Goal: Task Accomplishment & Management: Complete application form

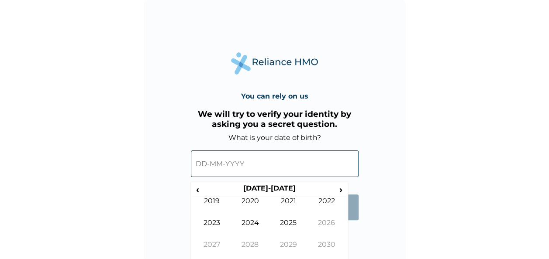
click at [203, 162] on input "text" at bounding box center [275, 164] width 168 height 27
click at [240, 163] on input "text" at bounding box center [275, 164] width 168 height 27
click at [197, 186] on span "‹" at bounding box center [197, 189] width 9 height 11
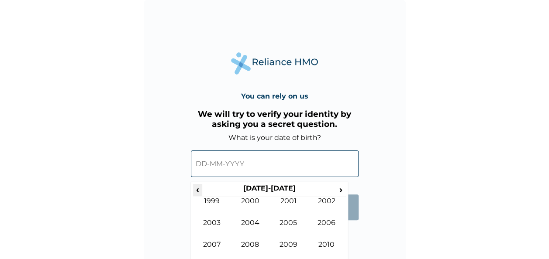
click at [197, 186] on span "‹" at bounding box center [197, 189] width 9 height 11
click at [248, 220] on td "1994" at bounding box center [250, 230] width 38 height 22
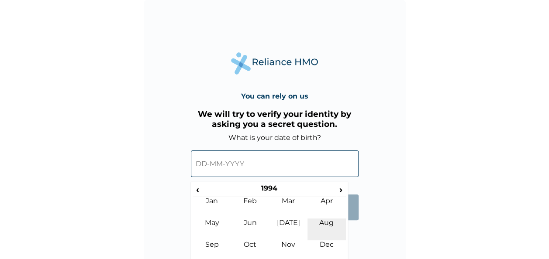
click at [323, 222] on td "Aug" at bounding box center [327, 230] width 38 height 22
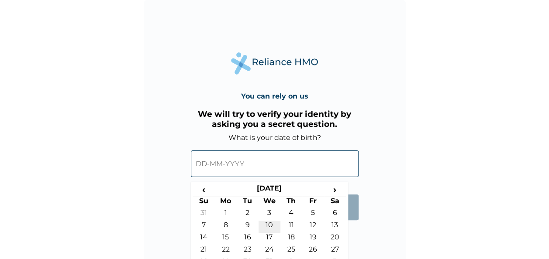
scroll to position [21, 0]
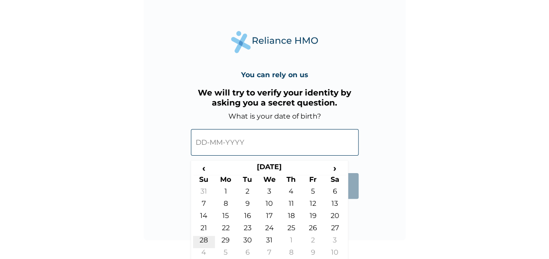
click at [205, 240] on td "28" at bounding box center [204, 242] width 22 height 12
type input "28-08-1994"
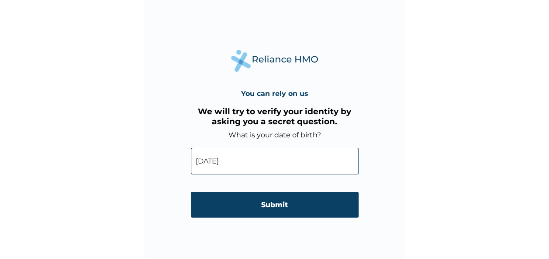
scroll to position [3, 0]
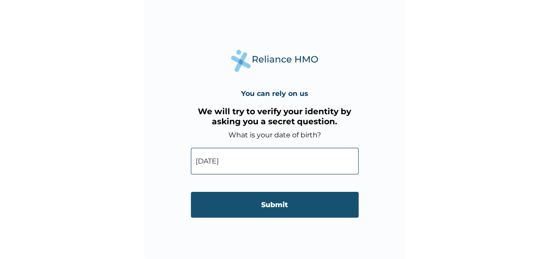
click at [273, 205] on input "Submit" at bounding box center [275, 205] width 168 height 26
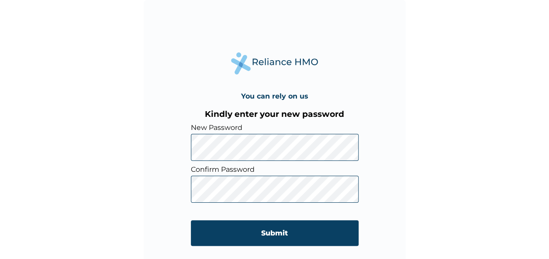
click input "Submit" at bounding box center [275, 234] width 168 height 26
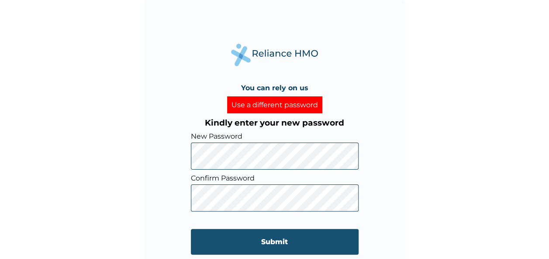
click at [271, 241] on input "Submit" at bounding box center [275, 242] width 168 height 26
